Goal: Information Seeking & Learning: Learn about a topic

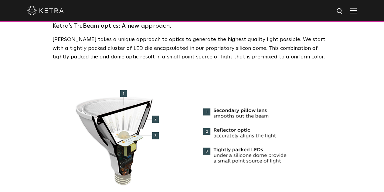
click at [357, 13] on img at bounding box center [353, 11] width 7 height 6
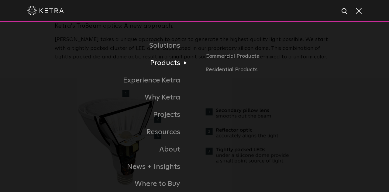
click at [164, 67] on link "Products" at bounding box center [107, 62] width 173 height 17
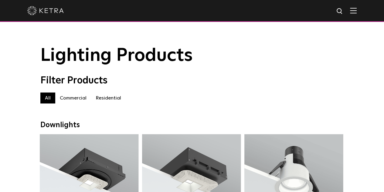
click at [67, 103] on label "Commercial" at bounding box center [73, 97] width 36 height 11
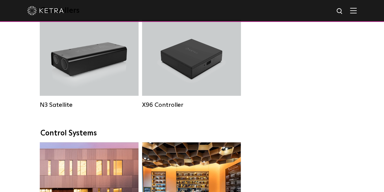
scroll to position [802, 0]
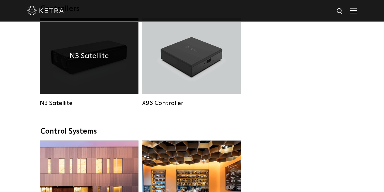
click at [117, 91] on div "N3 Satellite" at bounding box center [89, 56] width 99 height 76
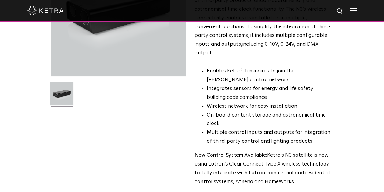
scroll to position [104, 0]
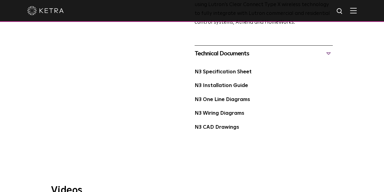
scroll to position [191, 0]
